Goal: Task Accomplishment & Management: Manage account settings

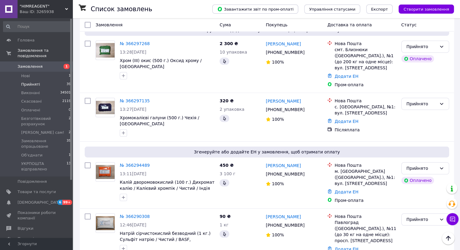
scroll to position [332, 0]
click at [121, 246] on icon "button" at bounding box center [123, 248] width 5 height 5
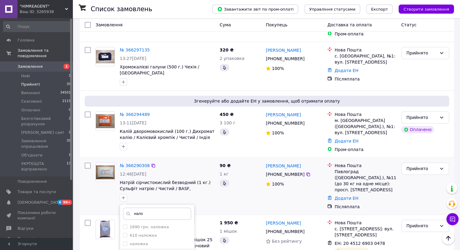
scroll to position [423, 0]
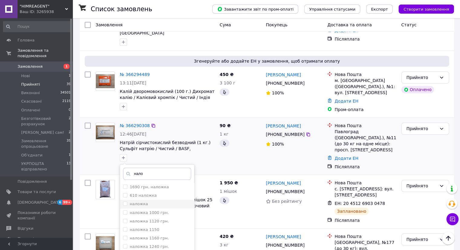
type input "нало"
click at [124, 201] on input "наложка" at bounding box center [125, 203] width 4 height 4
checkbox input "true"
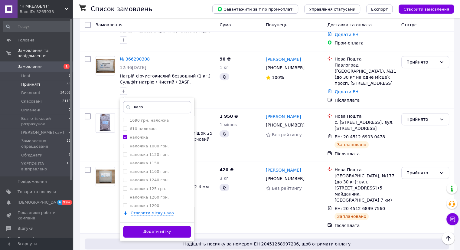
scroll to position [544, 0]
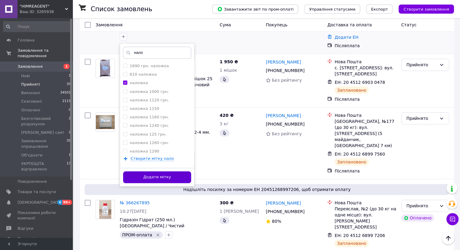
click at [171, 171] on button "Додати мітку" at bounding box center [157, 177] width 68 height 12
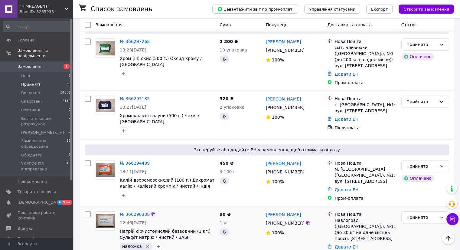
scroll to position [332, 0]
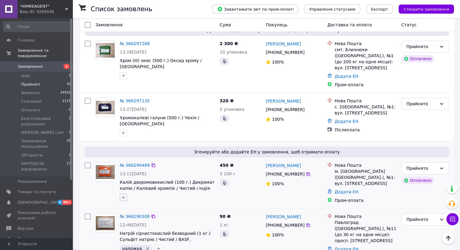
click at [124, 195] on icon "button" at bounding box center [123, 197] width 5 height 5
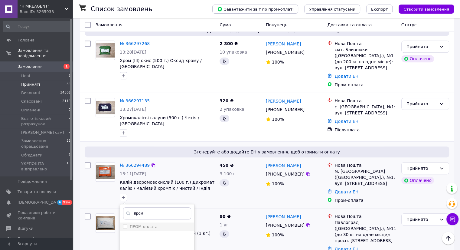
type input "пром"
click at [123, 222] on li "ПРОМ-оплата" at bounding box center [157, 226] width 74 height 8
checkbox input "true"
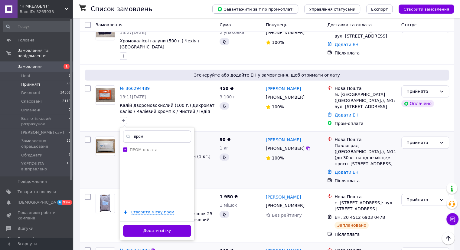
scroll to position [423, 0]
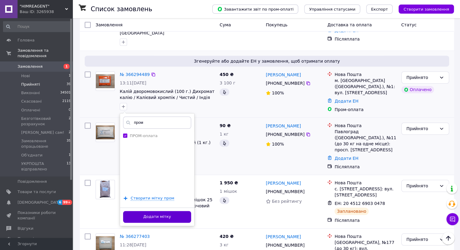
click at [167, 211] on button "Додати мітку" at bounding box center [157, 217] width 68 height 12
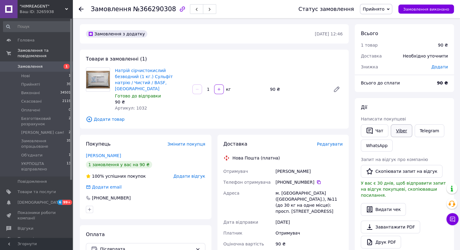
click at [394, 131] on link "Viber" at bounding box center [400, 130] width 21 height 13
click at [334, 141] on span "Редагувати" at bounding box center [330, 143] width 26 height 5
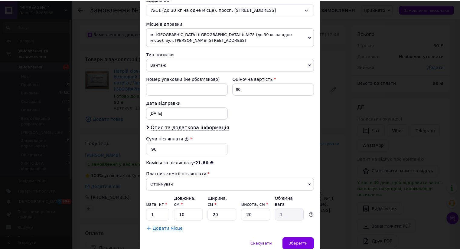
scroll to position [210, 0]
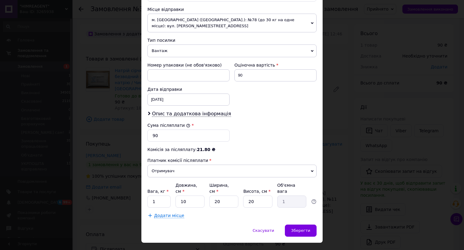
click at [348, 209] on div "× Редагування доставки Спосіб доставки Нова Пошта (платна) Платник Отримувач Ві…" at bounding box center [232, 125] width 464 height 250
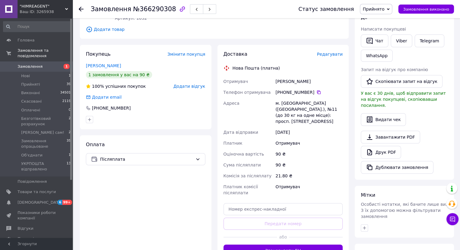
scroll to position [159, 0]
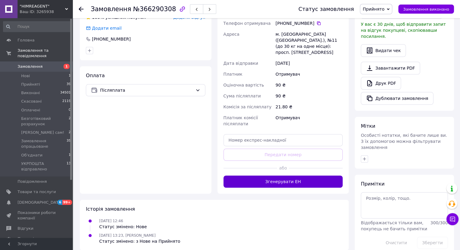
click at [289, 175] on button "Згенерувати ЕН" at bounding box center [282, 181] width 119 height 12
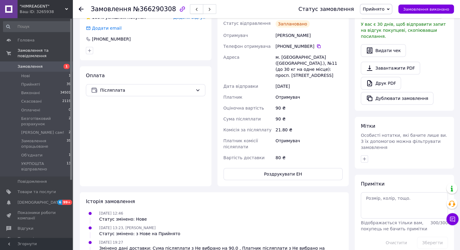
click at [190, 6] on button "button" at bounding box center [196, 9] width 13 height 10
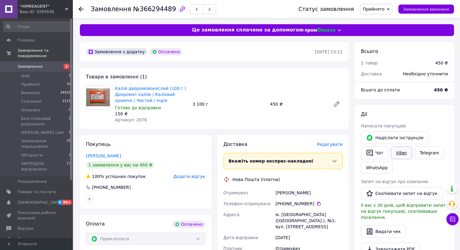
click at [406, 154] on link "Viber" at bounding box center [400, 152] width 21 height 13
click at [424, 154] on link "Telegram" at bounding box center [429, 152] width 30 height 13
click at [203, 9] on button "button" at bounding box center [209, 9] width 13 height 10
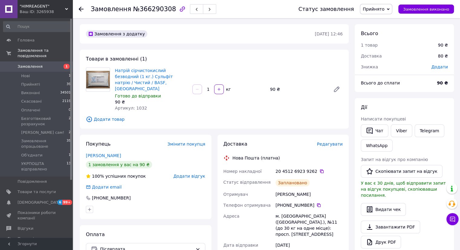
click at [189, 8] on div at bounding box center [203, 9] width 29 height 12
click at [190, 9] on button "button" at bounding box center [196, 9] width 13 height 10
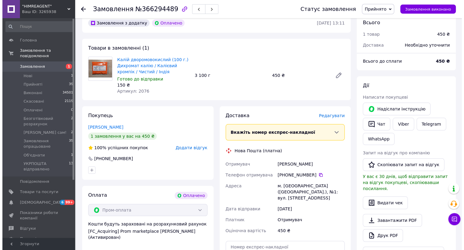
scroll to position [30, 0]
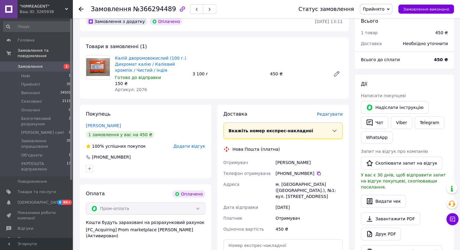
click at [327, 115] on span "Редагувати" at bounding box center [330, 114] width 26 height 5
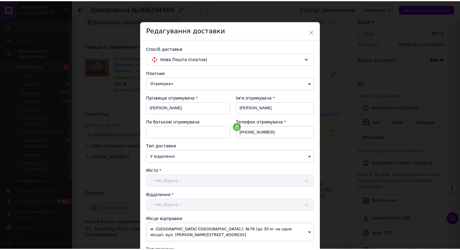
scroll to position [150, 0]
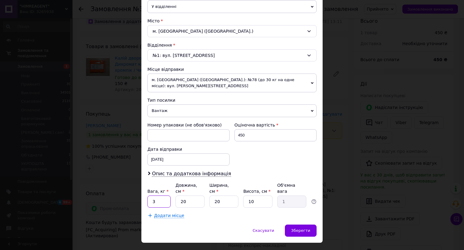
click at [162, 195] on input "3" at bounding box center [158, 201] width 23 height 12
type input "1"
click at [297, 228] on span "Зберегти" at bounding box center [300, 230] width 19 height 5
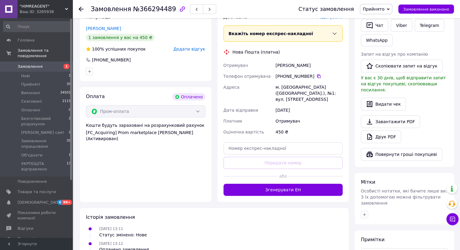
scroll to position [151, 0]
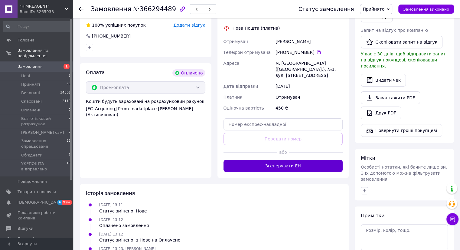
click at [306, 160] on button "Згенерувати ЕН" at bounding box center [282, 166] width 119 height 12
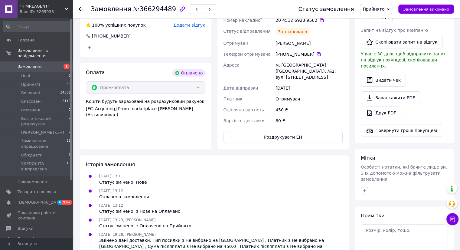
click at [195, 9] on icon "button" at bounding box center [197, 10] width 4 height 4
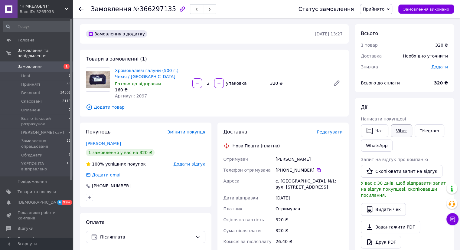
click at [397, 128] on link "Viber" at bounding box center [400, 130] width 21 height 13
click at [398, 131] on link "Viber" at bounding box center [400, 130] width 21 height 13
click at [234, 210] on span "Платник" at bounding box center [232, 208] width 19 height 5
click at [404, 133] on link "Viber" at bounding box center [400, 130] width 21 height 13
click at [279, 199] on div "[DATE]" at bounding box center [309, 197] width 70 height 11
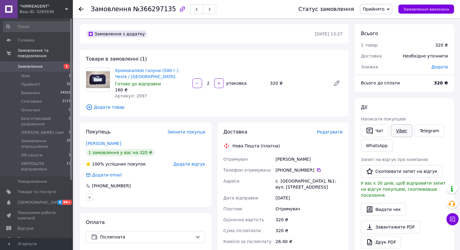
click at [394, 125] on link "Viber" at bounding box center [400, 130] width 21 height 13
click at [312, 197] on div "12.10.2025" at bounding box center [309, 197] width 70 height 11
click at [269, 113] on div "Доставка Редагувати Нова Пошта (платна) Отримувач [PERSON_NAME] Телефон отримув…" at bounding box center [282, 224] width 119 height 193
click at [312, 113] on link "Viber" at bounding box center [400, 130] width 21 height 13
click at [312, 113] on div "Доставка Редагувати Нова Пошта (платна) Отримувач Павлюк Маряна Телефон отримув…" at bounding box center [282, 224] width 119 height 193
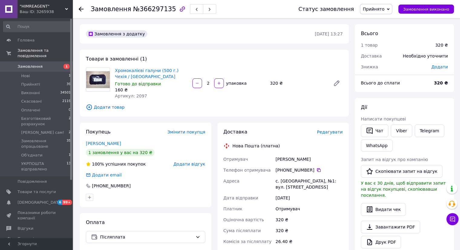
click at [312, 113] on span "Редагувати" at bounding box center [330, 131] width 26 height 5
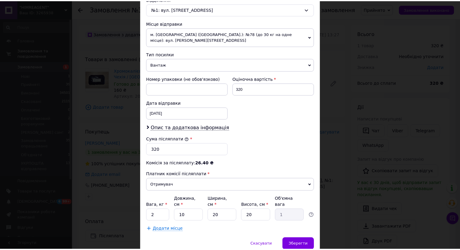
scroll to position [210, 0]
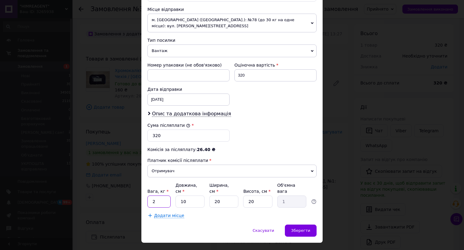
click at [157, 113] on input "2" at bounding box center [158, 201] width 23 height 12
type input "1"
click at [295, 113] on span "Зберегти" at bounding box center [300, 230] width 19 height 5
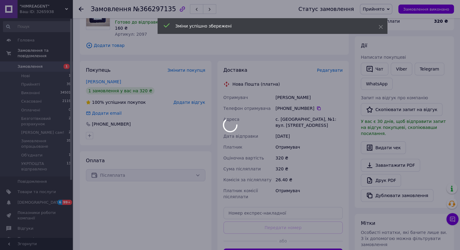
scroll to position [151, 0]
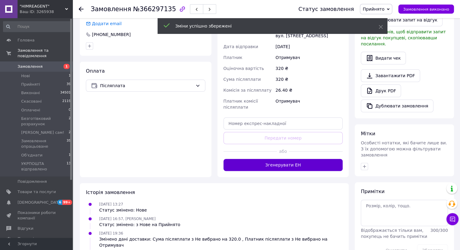
click at [296, 113] on button "Згенерувати ЕН" at bounding box center [282, 165] width 119 height 12
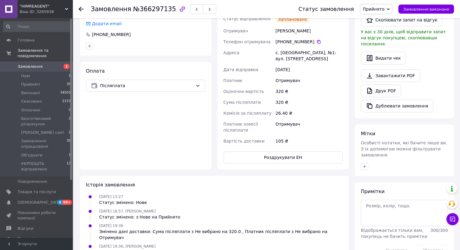
drag, startPoint x: 270, startPoint y: 93, endPoint x: 261, endPoint y: 50, distance: 43.8
click at [270, 93] on div "Оціночна вартість" at bounding box center [248, 91] width 52 height 11
click at [190, 5] on button "button" at bounding box center [196, 9] width 13 height 10
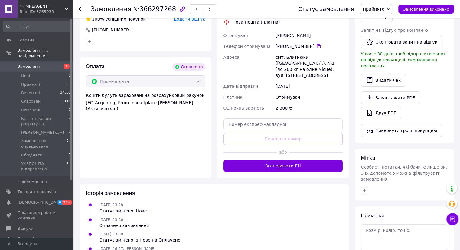
click at [190, 11] on button "button" at bounding box center [196, 9] width 13 height 10
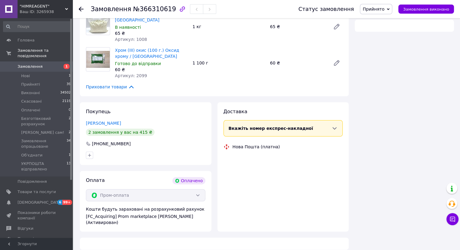
scroll to position [151, 0]
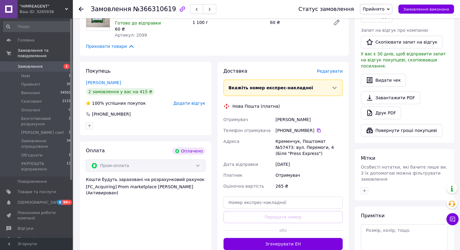
click at [203, 8] on button "button" at bounding box center [209, 9] width 13 height 10
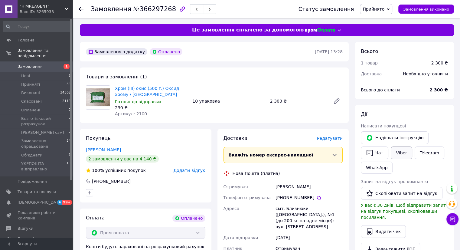
click at [312, 113] on link "Viber" at bounding box center [400, 152] width 21 height 13
click at [312, 113] on span "Редагувати" at bounding box center [330, 138] width 26 height 5
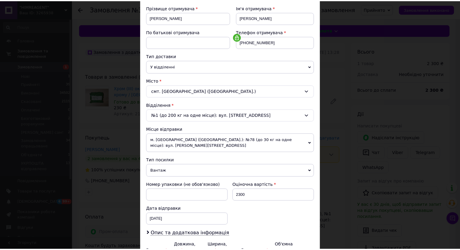
scroll to position [150, 0]
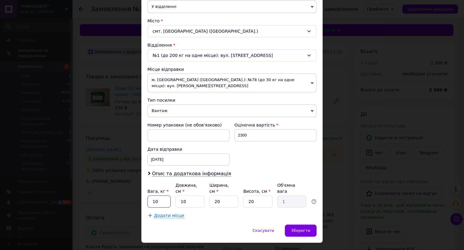
click at [164, 113] on input "10" at bounding box center [158, 201] width 23 height 12
type input "5"
type input "2"
type input "0.2"
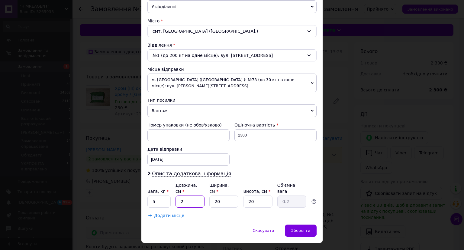
type input "20"
type input "2"
type input "20"
type input "2"
type input "0.2"
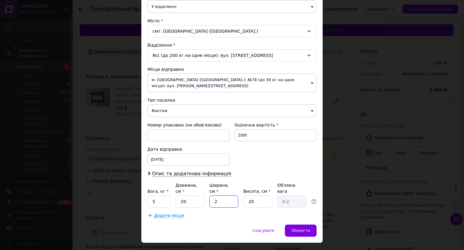
type input "20"
type input "2"
type input "0.2"
type input "20"
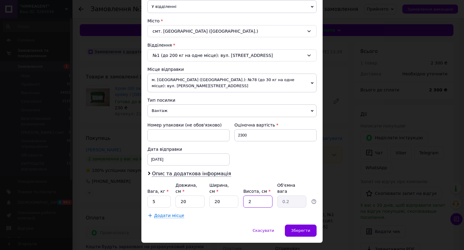
type input "2"
click at [299, 113] on div "Зберегти" at bounding box center [301, 230] width 32 height 12
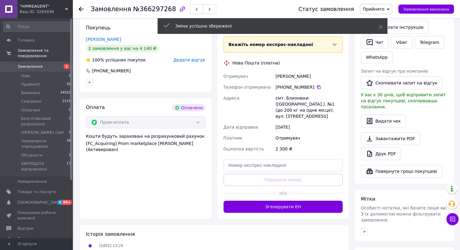
scroll to position [121, 0]
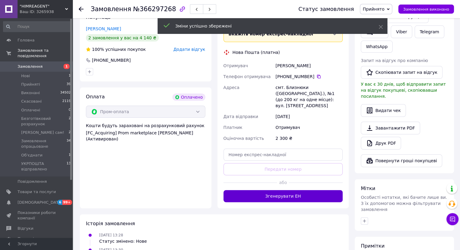
click at [284, 113] on button "Згенерувати ЕН" at bounding box center [282, 196] width 119 height 12
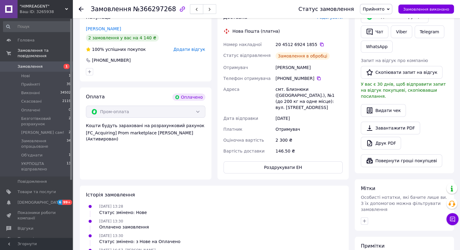
click at [190, 12] on button "button" at bounding box center [196, 9] width 13 height 10
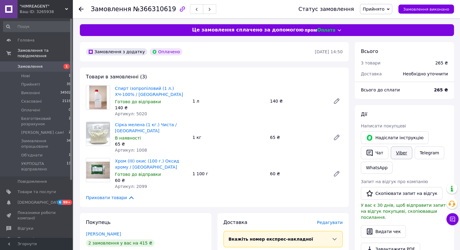
click at [312, 113] on link "Viber" at bounding box center [400, 152] width 21 height 13
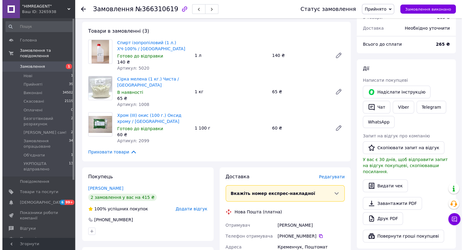
scroll to position [60, 0]
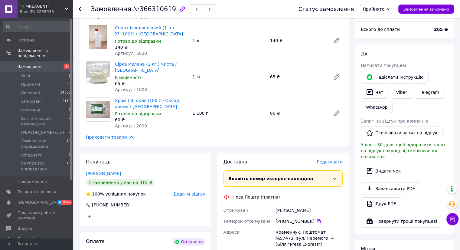
click at [312, 113] on div "Доставка Редагувати Вкажіть номер експрес-накладної Обов'язково введіть номер е…" at bounding box center [282, 249] width 119 height 182
click at [312, 113] on span "Редагувати" at bounding box center [330, 161] width 26 height 5
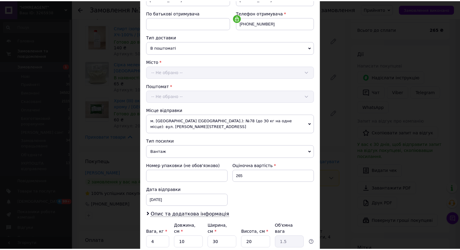
scroll to position [150, 0]
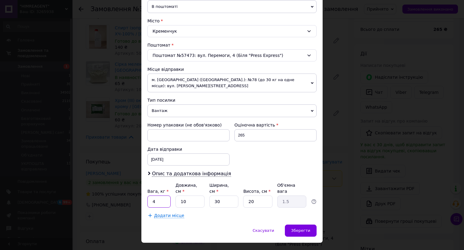
click at [159, 113] on input "4" at bounding box center [158, 201] width 23 height 12
type input "2"
type input "0.3"
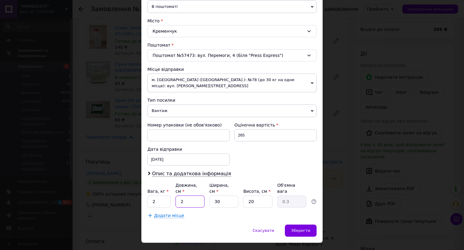
type input "20"
type input "3"
type input "20"
type input "2"
type input "0.2"
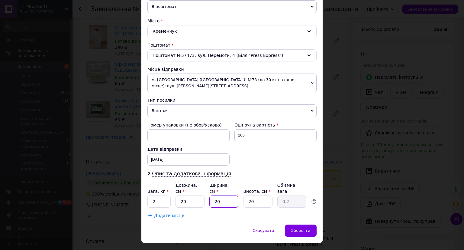
type input "20"
type input "2"
type input "0.2"
type input "20"
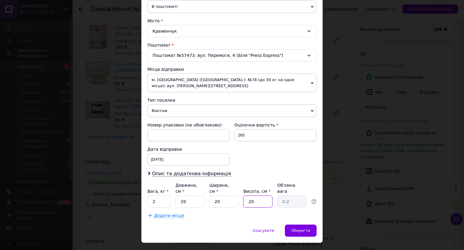
type input "2"
click at [299, 113] on div "Зберегти" at bounding box center [301, 230] width 32 height 12
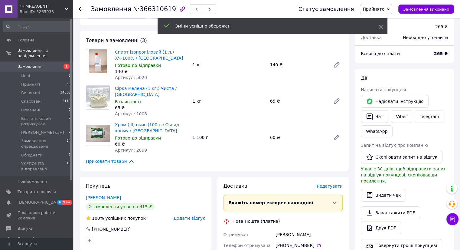
scroll to position [181, 0]
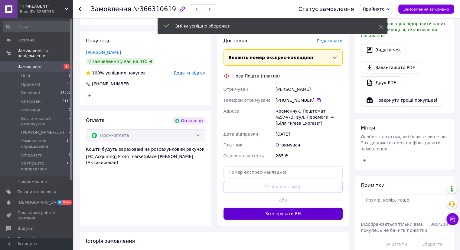
click at [290, 113] on button "Згенерувати ЕН" at bounding box center [282, 213] width 119 height 12
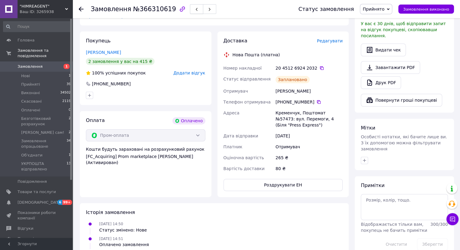
click at [190, 13] on button "button" at bounding box center [196, 9] width 13 height 10
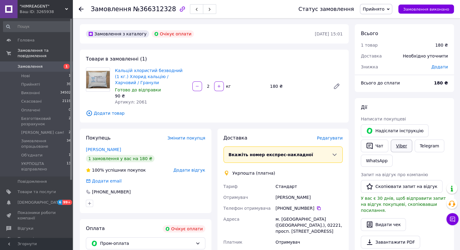
click at [312, 113] on link "Viber" at bounding box center [400, 145] width 21 height 13
click at [185, 3] on div "Замовлення №366312328" at bounding box center [189, 9] width 196 height 18
click at [195, 8] on icon "button" at bounding box center [197, 10] width 4 height 4
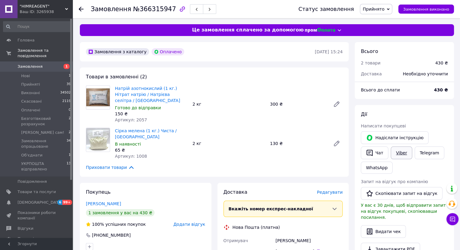
click at [312, 113] on link "Viber" at bounding box center [400, 152] width 21 height 13
click at [312, 113] on div "Доставка Редагувати" at bounding box center [282, 192] width 119 height 7
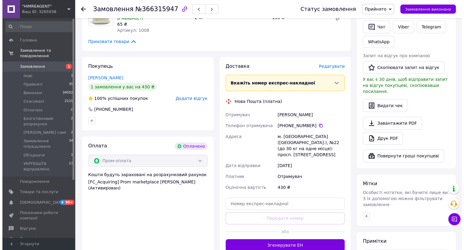
scroll to position [91, 0]
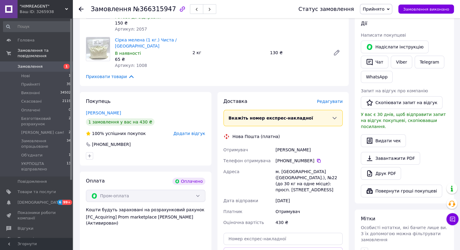
click at [312, 98] on div "Редагувати" at bounding box center [330, 101] width 26 height 6
click at [312, 99] on span "Редагувати" at bounding box center [330, 101] width 26 height 5
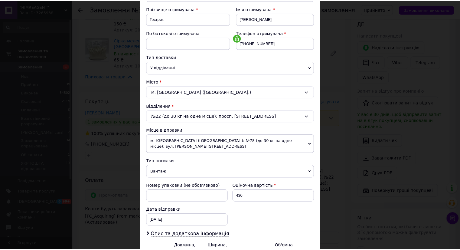
scroll to position [150, 0]
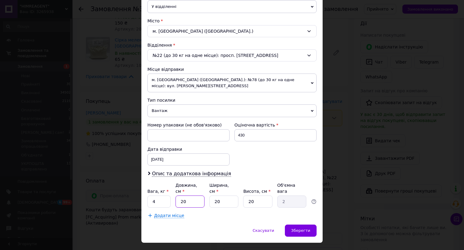
click at [189, 113] on input "20" at bounding box center [190, 201] width 29 height 12
click at [312, 113] on div "× Редагування доставки Спосіб доставки Нова Пошта (платна) Платник Отримувач Ві…" at bounding box center [232, 125] width 464 height 250
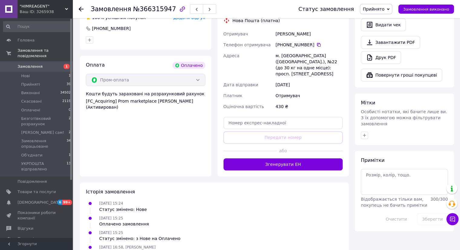
click at [290, 113] on button "Згенерувати ЕН" at bounding box center [282, 164] width 119 height 12
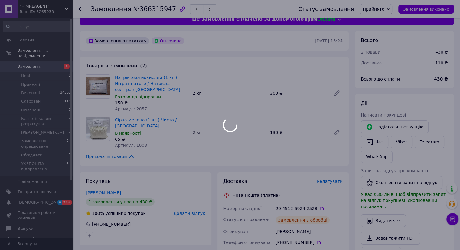
scroll to position [30, 0]
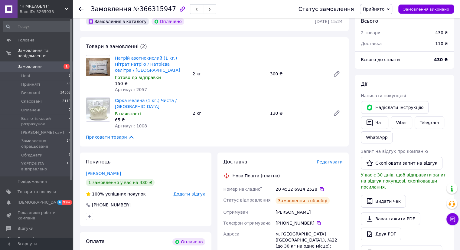
click at [195, 9] on icon "button" at bounding box center [197, 10] width 4 height 4
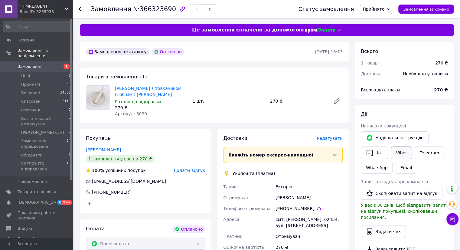
click at [312, 113] on link "Viber" at bounding box center [400, 152] width 21 height 13
click at [312, 113] on link "Telegram" at bounding box center [429, 152] width 30 height 13
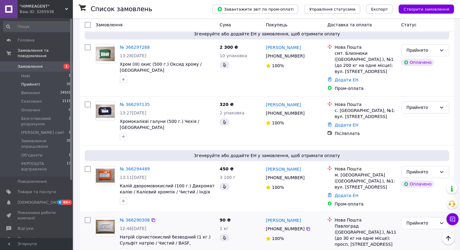
scroll to position [332, 0]
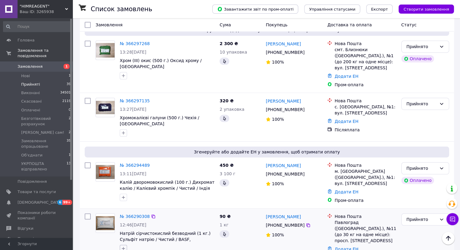
click at [124, 141] on icon "button" at bounding box center [123, 248] width 5 height 5
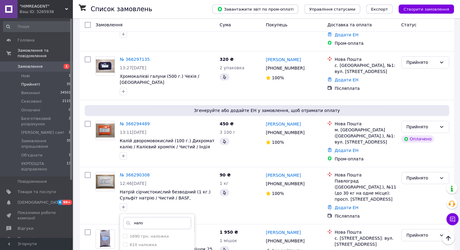
scroll to position [423, 0]
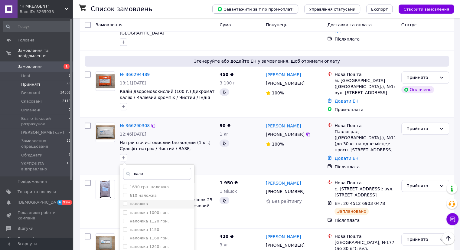
type input "нало"
click at [124, 141] on input "наложка" at bounding box center [125, 203] width 4 height 4
checkbox input "true"
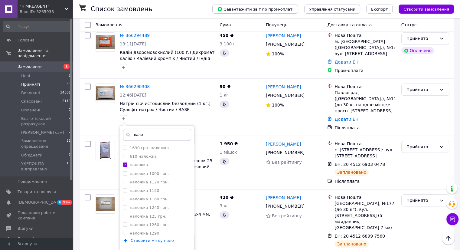
scroll to position [514, 0]
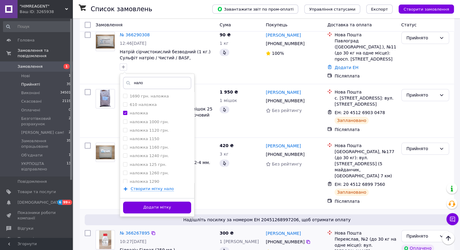
click at [153, 141] on div "№ 366267895 10:27[DATE] Гідразін Гідрат (250 мл.) Франція / Чистий ПРОМ-оплата" at bounding box center [167, 249] width 100 height 44
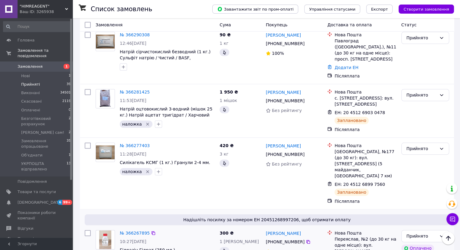
click at [153, 141] on span "Надішліть посилку за номером ЕН 20451268997206, щоб отримати оплату" at bounding box center [266, 219] width 359 height 6
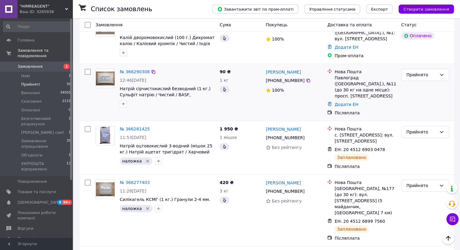
scroll to position [393, 0]
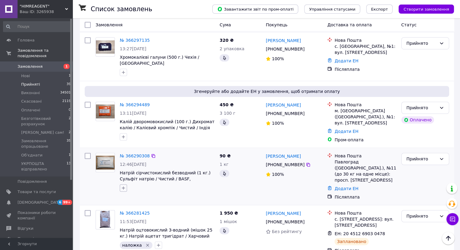
click at [123, 141] on icon "button" at bounding box center [123, 187] width 5 height 5
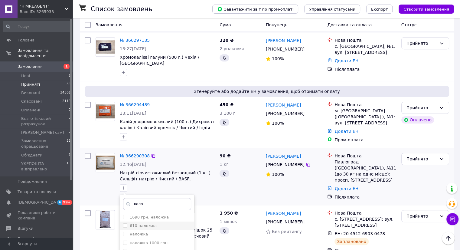
type input "нало"
click at [130, 141] on label "610 наложка" at bounding box center [143, 225] width 27 height 5
checkbox input "true"
click at [126, 141] on input "наложка" at bounding box center [125, 233] width 4 height 4
checkbox input "true"
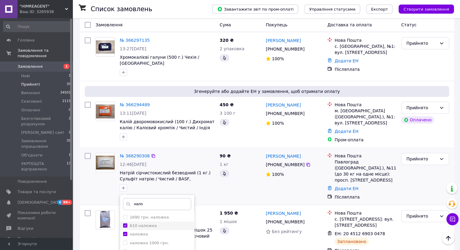
click at [126, 141] on input "610 наложка" at bounding box center [125, 225] width 4 height 4
checkbox input "false"
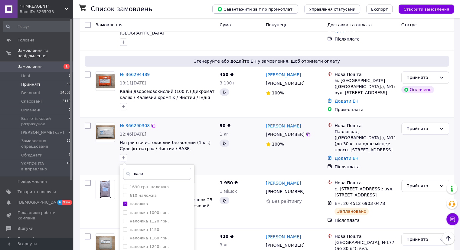
scroll to position [453, 0]
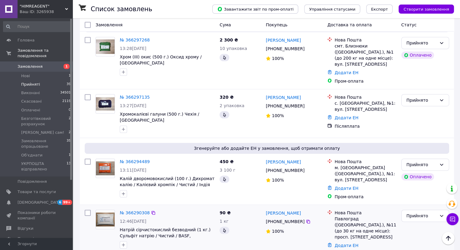
scroll to position [332, 0]
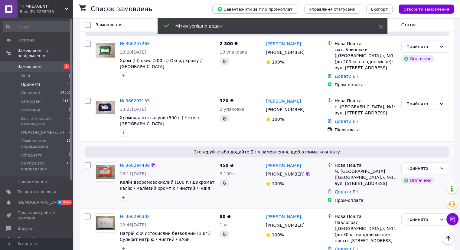
click at [126, 141] on button "button" at bounding box center [123, 196] width 7 height 7
type input "пром"
click at [125, 141] on li "ПРОМ-оплата" at bounding box center [157, 226] width 74 height 8
checkbox input "true"
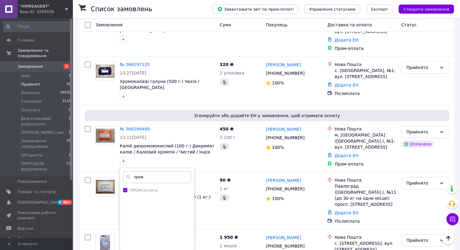
scroll to position [423, 0]
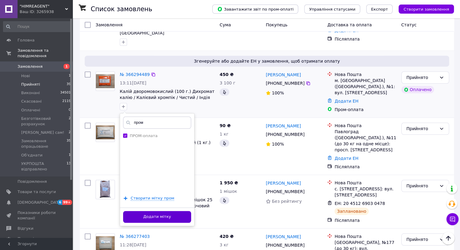
click at [162, 141] on button "Додати мітку" at bounding box center [157, 217] width 68 height 12
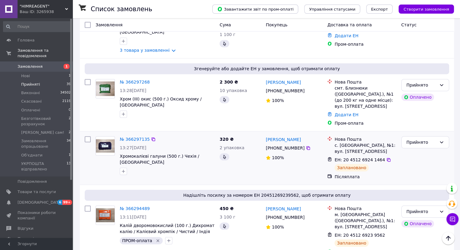
scroll to position [242, 0]
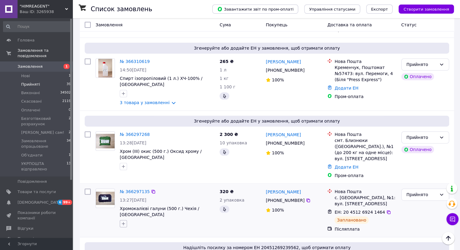
click at [121, 221] on icon "button" at bounding box center [123, 223] width 5 height 5
type input "нало"
checkbox input "true"
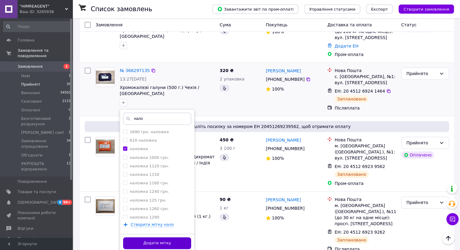
click at [169, 237] on button "Додати мітку" at bounding box center [157, 243] width 68 height 12
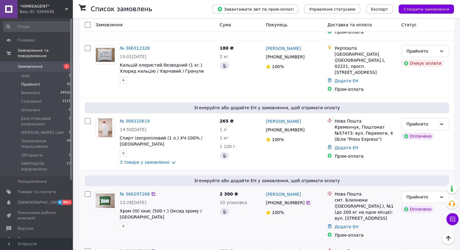
scroll to position [181, 0]
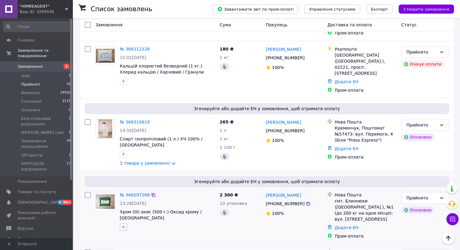
click at [123, 224] on icon "button" at bounding box center [123, 226] width 5 height 5
type input "пром"
checkbox input "true"
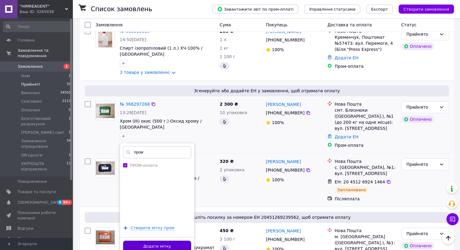
click at [170, 240] on button "Додати мітку" at bounding box center [157, 246] width 68 height 12
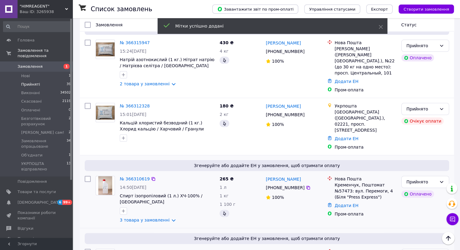
scroll to position [121, 0]
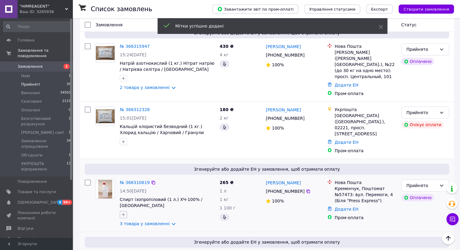
click at [123, 211] on button "button" at bounding box center [123, 214] width 7 height 7
type input "пром"
click at [125, 241] on input "ПРОМ-оплата" at bounding box center [125, 243] width 4 height 4
checkbox input "true"
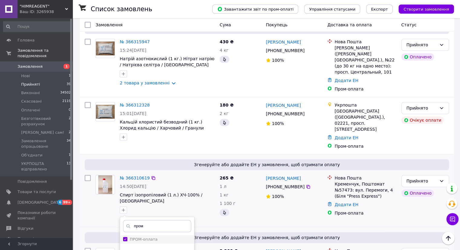
scroll to position [181, 0]
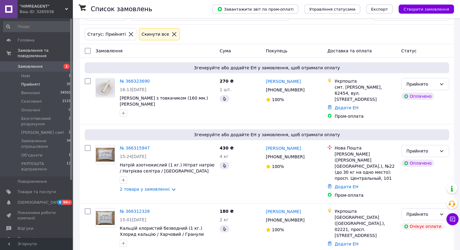
scroll to position [30, 0]
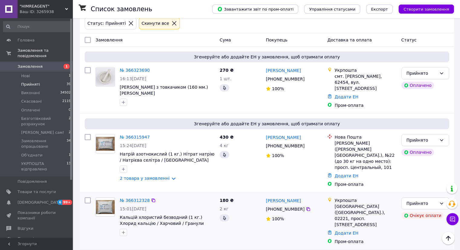
drag, startPoint x: 122, startPoint y: 222, endPoint x: 118, endPoint y: 216, distance: 6.3
click at [122, 230] on icon "button" at bounding box center [123, 232] width 5 height 5
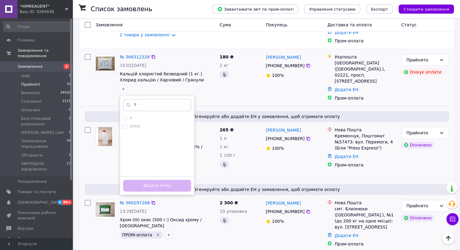
scroll to position [181, 0]
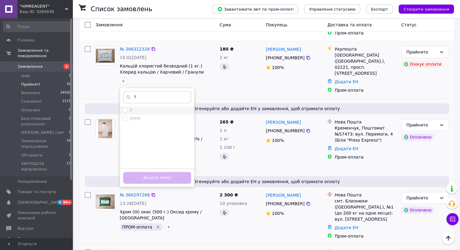
type input "?"
click at [124, 108] on input "?" at bounding box center [125, 110] width 4 height 4
checkbox input "true"
drag, startPoint x: 170, startPoint y: 163, endPoint x: 219, endPoint y: 9, distance: 161.7
click at [170, 172] on button "Додати мітку" at bounding box center [157, 178] width 68 height 12
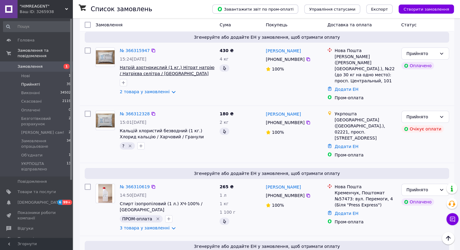
scroll to position [60, 0]
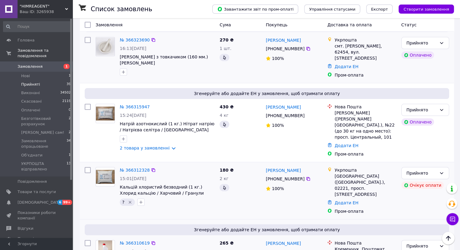
drag, startPoint x: 124, startPoint y: 66, endPoint x: 120, endPoint y: 70, distance: 5.8
click at [124, 70] on icon "button" at bounding box center [123, 71] width 3 height 3
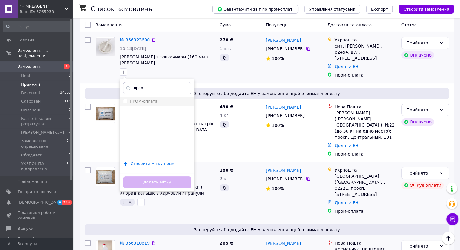
type input "пром"
drag, startPoint x: 126, startPoint y: 96, endPoint x: 124, endPoint y: 99, distance: 3.7
click at [126, 99] on input "ПРОМ-оплата" at bounding box center [125, 101] width 4 height 4
checkbox input "true"
click at [167, 176] on button "Додати мітку" at bounding box center [157, 182] width 68 height 12
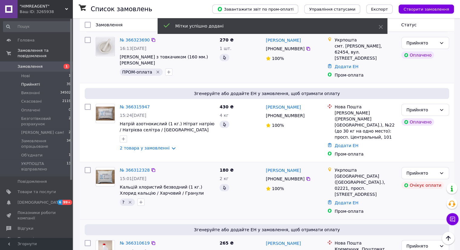
scroll to position [0, 0]
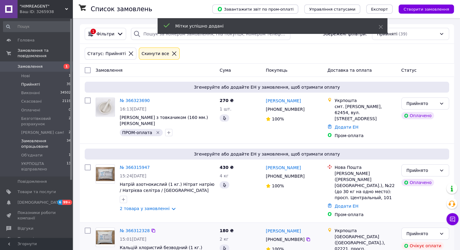
click at [35, 138] on span "Замовлення опрацьоване" at bounding box center [43, 143] width 45 height 11
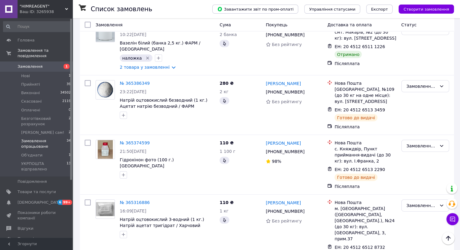
scroll to position [1804, 0]
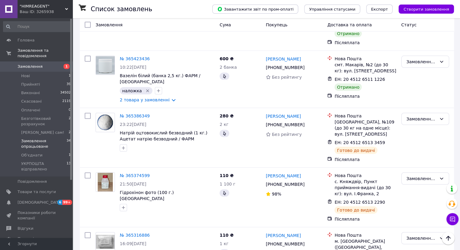
checkbox input "true"
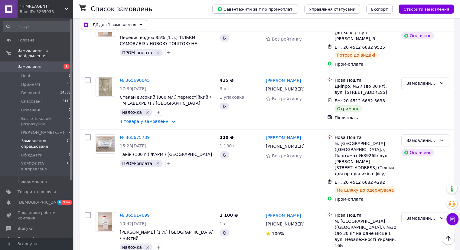
scroll to position [1562, 0]
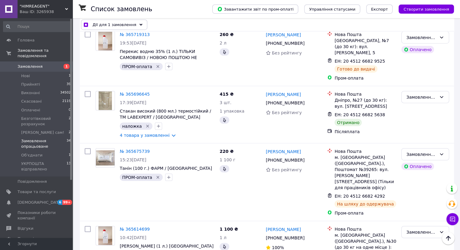
checkbox input "true"
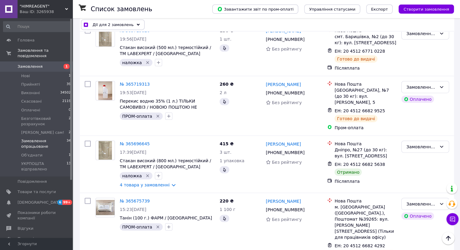
scroll to position [1502, 0]
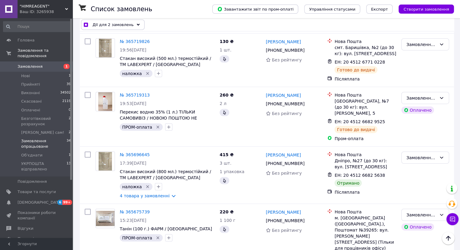
checkbox input "true"
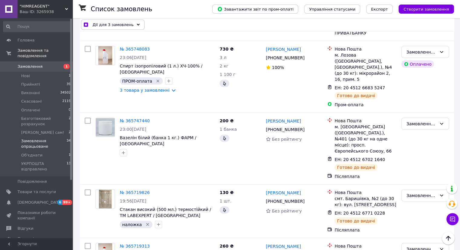
scroll to position [1351, 0]
checkbox input "true"
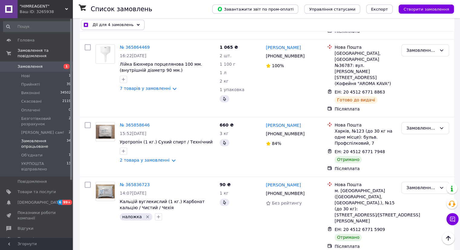
scroll to position [807, 0]
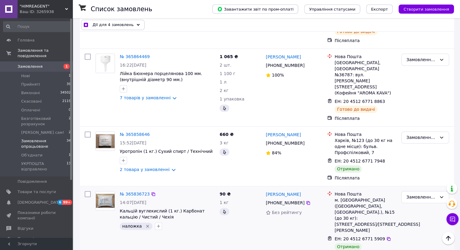
click at [87, 191] on input "checkbox" at bounding box center [88, 194] width 6 height 6
checkbox input "true"
click at [86, 131] on input "checkbox" at bounding box center [88, 134] width 6 height 6
checkbox input "true"
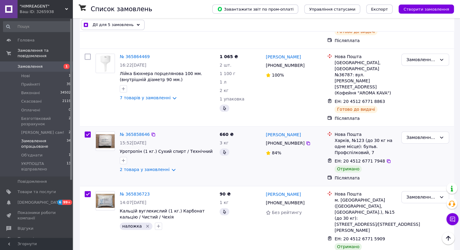
checkbox input "true"
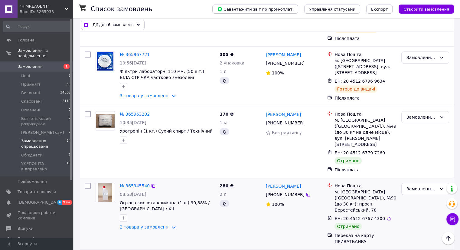
scroll to position [323, 0]
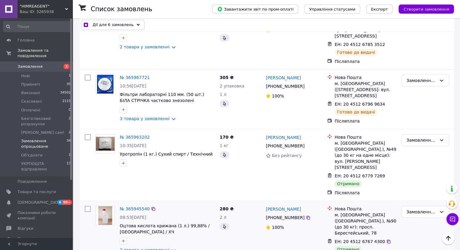
click at [86, 206] on input "checkbox" at bounding box center [88, 209] width 6 height 6
checkbox input "true"
click at [89, 134] on input "checkbox" at bounding box center [88, 137] width 6 height 6
checkbox input "true"
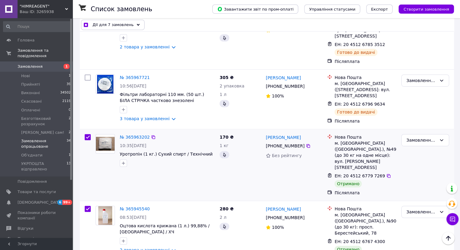
checkbox input "true"
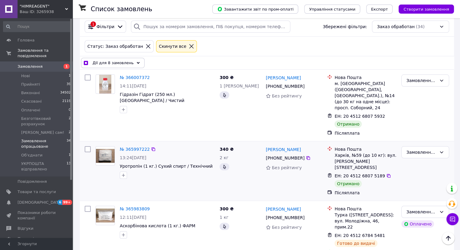
scroll to position [0, 0]
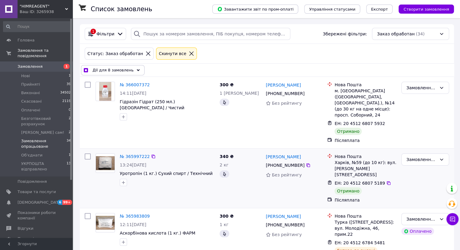
click at [87, 153] on input "checkbox" at bounding box center [88, 156] width 6 height 6
checkbox input "true"
click at [87, 84] on input "checkbox" at bounding box center [88, 85] width 6 height 6
checkbox input "true"
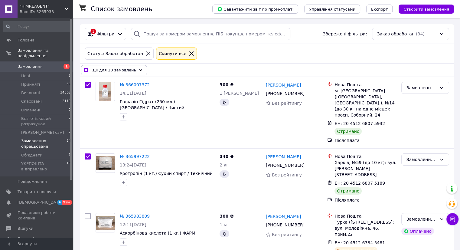
click at [133, 73] on div "Дії для 10 замовлень" at bounding box center [114, 70] width 66 height 10
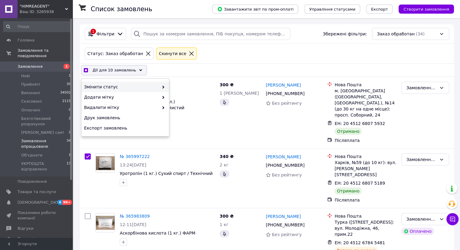
click at [157, 87] on span "Змінити статус" at bounding box center [121, 87] width 75 height 6
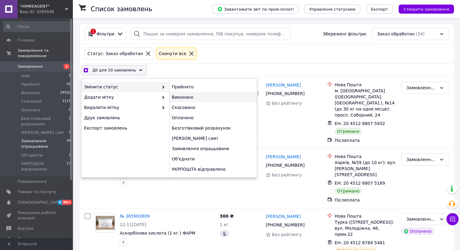
checkbox input "true"
click at [176, 95] on div "Виконано" at bounding box center [213, 97] width 88 height 10
checkbox input "false"
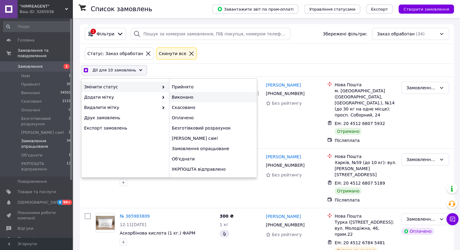
checkbox input "false"
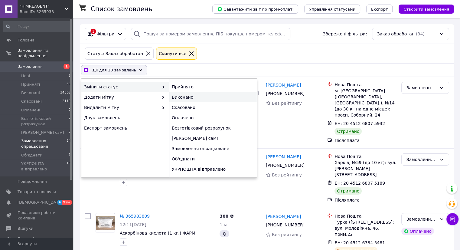
checkbox input "false"
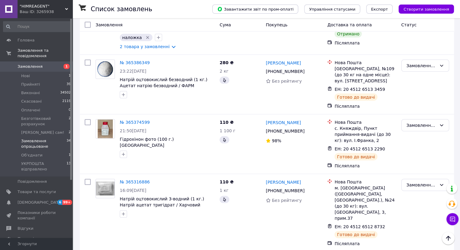
scroll to position [1864, 0]
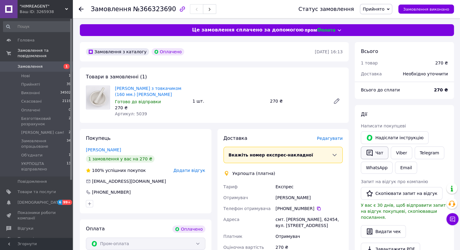
click at [377, 152] on button "Чат" at bounding box center [375, 152] width 28 height 13
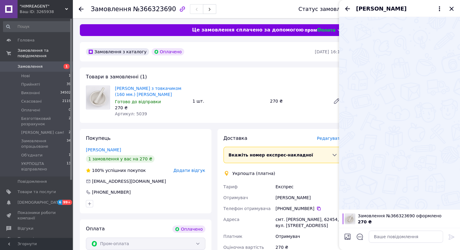
click at [380, 249] on div at bounding box center [399, 239] width 121 height 22
click at [381, 241] on textarea at bounding box center [405, 236] width 74 height 12
type textarea "Добрий вечір"
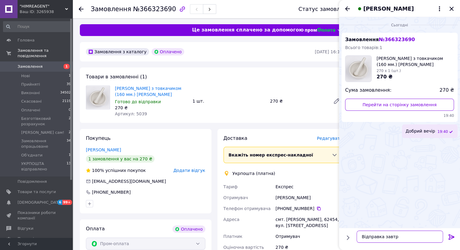
type textarea "Відправка завтра"
type textarea "Дякуємо"
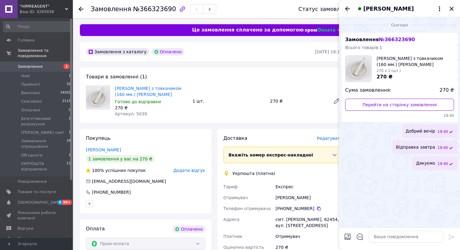
click at [275, 230] on div "смт. Коротич, 62454, вул. Центральна, 45" at bounding box center [309, 222] width 70 height 17
click at [455, 4] on div "Елена Троценко" at bounding box center [399, 8] width 121 height 17
click at [451, 9] on icon "Закрити" at bounding box center [451, 9] width 4 height 4
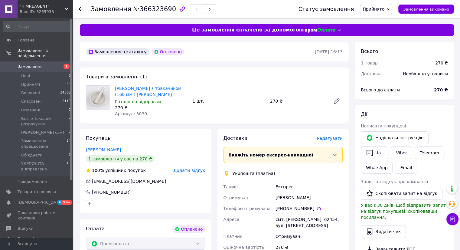
click at [330, 138] on span "Редагувати" at bounding box center [330, 138] width 26 height 5
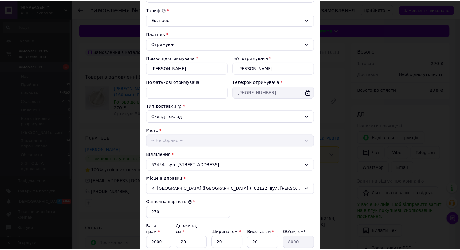
scroll to position [127, 0]
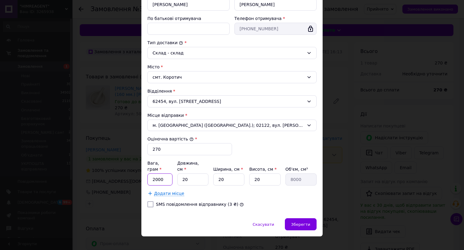
click at [159, 173] on input "2000" at bounding box center [159, 179] width 25 height 12
type input "500"
click at [293, 218] on div "Зберегти" at bounding box center [301, 224] width 32 height 12
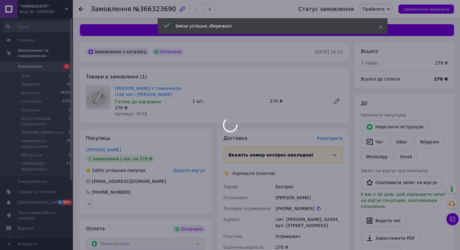
scroll to position [121, 0]
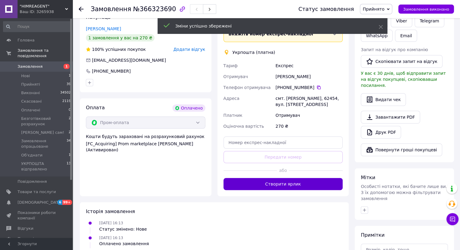
click at [297, 184] on button "Створити ярлик" at bounding box center [282, 184] width 119 height 12
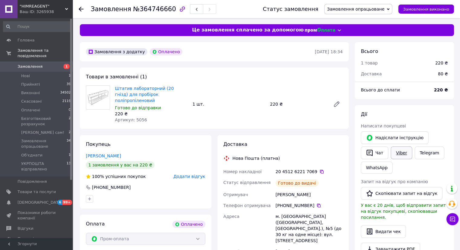
click at [400, 154] on link "Viber" at bounding box center [400, 152] width 21 height 13
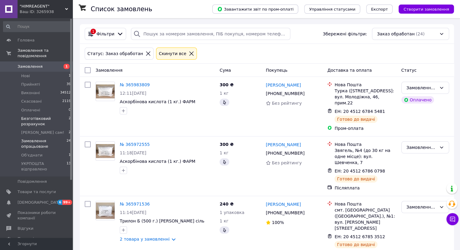
click at [36, 117] on span "Безготівковий розрахунок" at bounding box center [44, 121] width 47 height 11
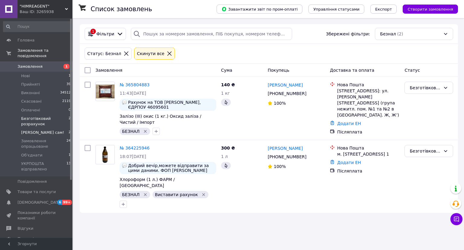
click at [39, 130] on span "[PERSON_NAME] сам!" at bounding box center [42, 132] width 43 height 5
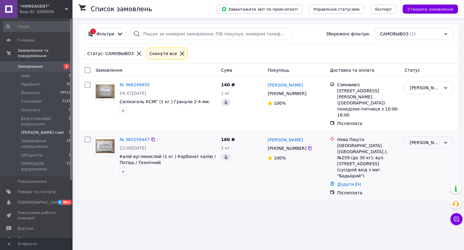
click at [434, 139] on div "[PERSON_NAME] сам!" at bounding box center [425, 142] width 31 height 7
click at [412, 159] on li "Виконано" at bounding box center [429, 160] width 48 height 11
click at [34, 73] on li "Нові 1" at bounding box center [37, 76] width 74 height 8
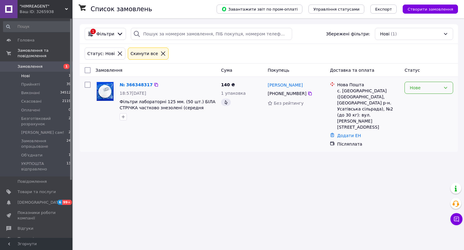
drag, startPoint x: 438, startPoint y: 86, endPoint x: 428, endPoint y: 93, distance: 11.8
click at [438, 87] on div "Нове" at bounding box center [425, 87] width 31 height 7
click at [415, 99] on li "Прийнято" at bounding box center [429, 100] width 48 height 11
click at [120, 118] on button "button" at bounding box center [123, 116] width 7 height 7
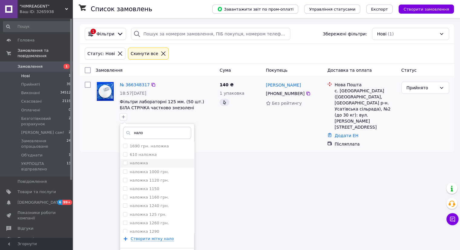
type input "нало"
click at [124, 161] on input "наложка" at bounding box center [125, 162] width 4 height 4
checkbox input "true"
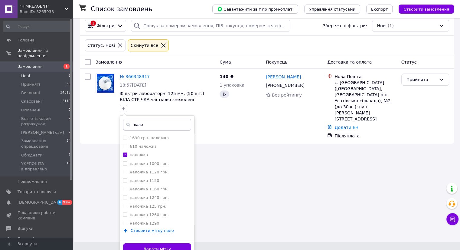
scroll to position [16, 0]
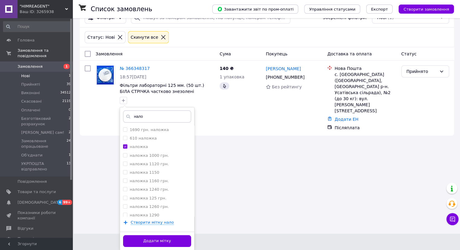
click at [183, 236] on button "Додати мітку" at bounding box center [157, 241] width 68 height 12
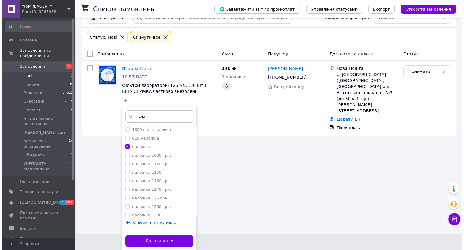
scroll to position [0, 0]
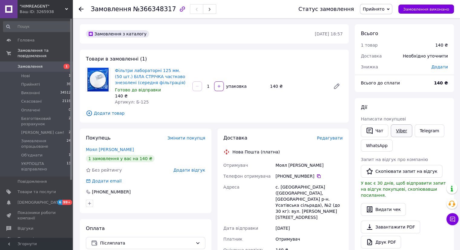
click at [402, 128] on link "Viber" at bounding box center [400, 130] width 21 height 13
click at [329, 137] on span "Редагувати" at bounding box center [330, 137] width 26 height 5
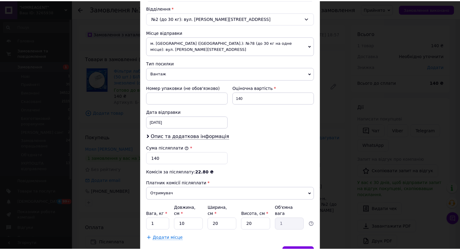
scroll to position [210, 0]
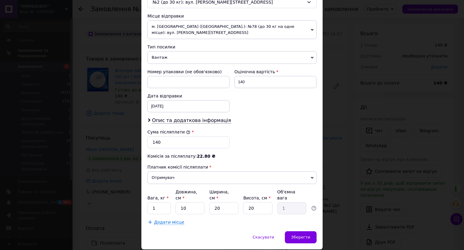
click at [415, 186] on div "× Редагування доставки Спосіб доставки Нова Пошта (платна) Платник Отримувач Ві…" at bounding box center [232, 125] width 464 height 250
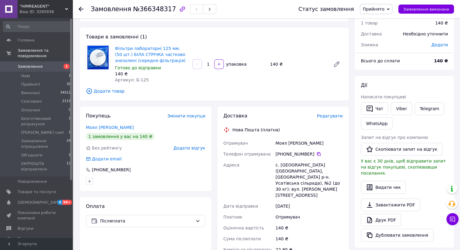
scroll to position [91, 0]
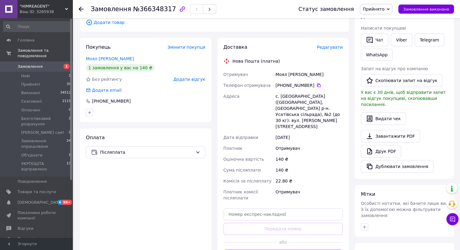
click at [269, 249] on button "Згенерувати ЕН" at bounding box center [282, 255] width 119 height 12
